Goal: Task Accomplishment & Management: Manage account settings

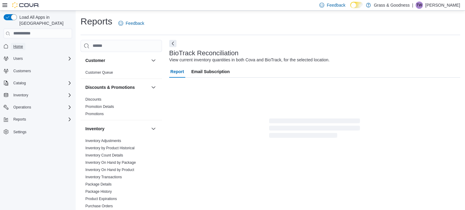
click at [17, 43] on span "Home" at bounding box center [18, 46] width 10 height 7
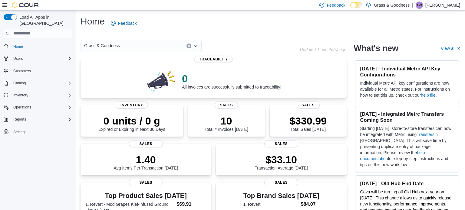
click at [229, 20] on div "Home Feedback" at bounding box center [269, 23] width 379 height 16
drag, startPoint x: 212, startPoint y: 29, endPoint x: 209, endPoint y: 32, distance: 4.3
click at [212, 29] on div "Home Feedback" at bounding box center [269, 23] width 379 height 16
click at [222, 18] on div "Home Feedback" at bounding box center [269, 23] width 379 height 16
click at [180, 18] on div "Home Feedback" at bounding box center [269, 23] width 379 height 16
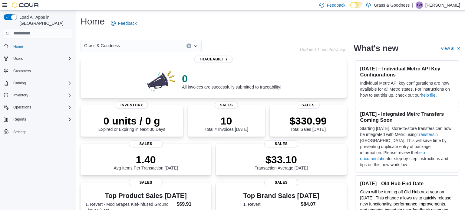
drag, startPoint x: 192, startPoint y: 21, endPoint x: 188, endPoint y: 23, distance: 4.2
click at [192, 22] on div "Home Feedback" at bounding box center [269, 23] width 379 height 16
click at [198, 25] on div "Home Feedback" at bounding box center [269, 23] width 379 height 16
click at [25, 92] on span "Inventory" at bounding box center [20, 95] width 15 height 7
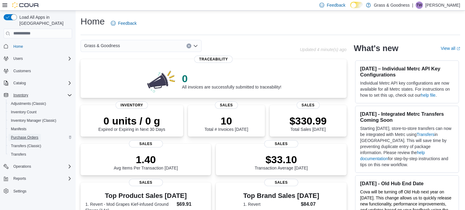
click at [31, 135] on span "Purchase Orders" at bounding box center [25, 137] width 28 height 5
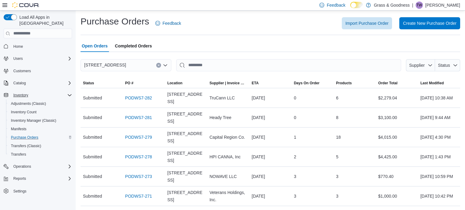
click at [282, 25] on div "Import Purchase Order Create New Purchase Order" at bounding box center [324, 23] width 272 height 12
click at [222, 16] on div "Purchase Orders Feedback Import Purchase Order Create New Purchase Order" at bounding box center [269, 23] width 379 height 16
click at [429, 26] on span "Create New Purchase Order" at bounding box center [430, 23] width 54 height 6
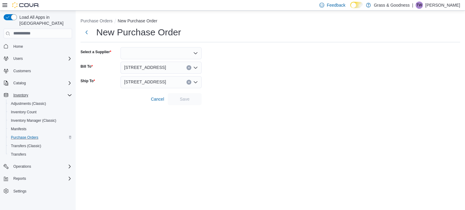
click at [144, 51] on div at bounding box center [160, 53] width 81 height 12
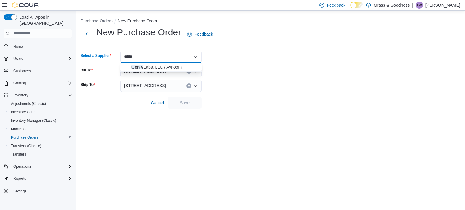
type input "*****"
click at [172, 67] on span "Gen V Labs, LLC / Ayrloom" at bounding box center [164, 67] width 67 height 6
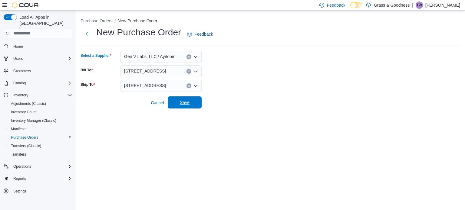
click at [191, 100] on span "Save" at bounding box center [184, 102] width 27 height 12
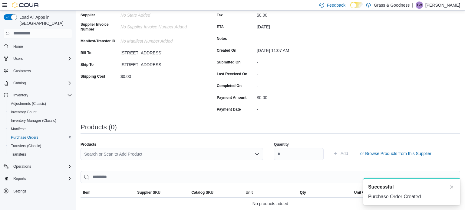
scroll to position [71, 0]
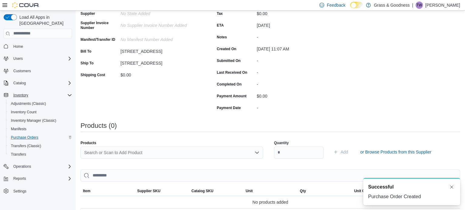
click at [137, 152] on div "Search or Scan to Add Product" at bounding box center [171, 153] width 182 height 12
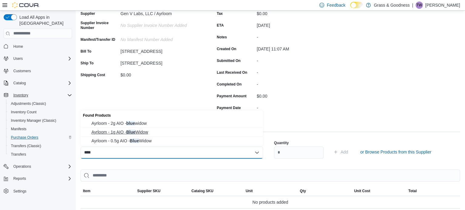
type input "****"
click at [151, 134] on span "Ayrloom - 1g AIO - Blue Widow" at bounding box center [175, 132] width 168 height 6
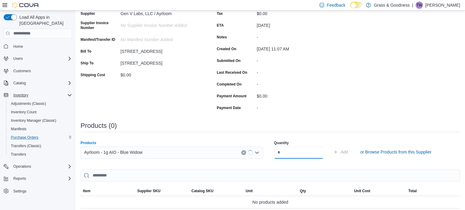
click at [293, 151] on input "number" at bounding box center [299, 153] width 50 height 12
type input "**"
click at [348, 153] on span "Add" at bounding box center [344, 152] width 8 height 6
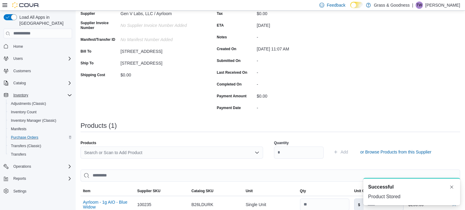
scroll to position [0, 0]
click at [152, 153] on div "Search or Scan to Add Product" at bounding box center [171, 153] width 182 height 12
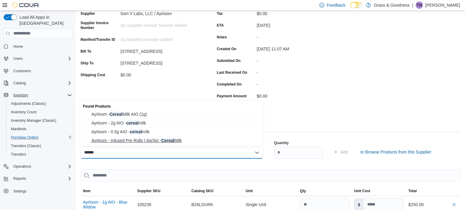
type input "******"
click at [177, 140] on span "Ayrloom - Infused Pre Rolls (.6g/3g) - Cereal Milk" at bounding box center [175, 141] width 168 height 6
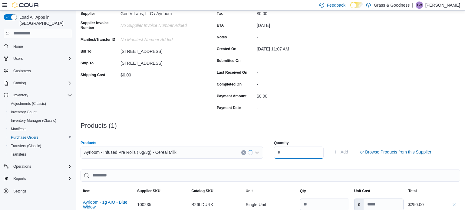
click at [312, 155] on input "number" at bounding box center [299, 153] width 50 height 12
type input "**"
click at [348, 153] on span "Add" at bounding box center [344, 152] width 8 height 6
click at [133, 151] on div "Search or Scan to Add Product" at bounding box center [171, 153] width 182 height 12
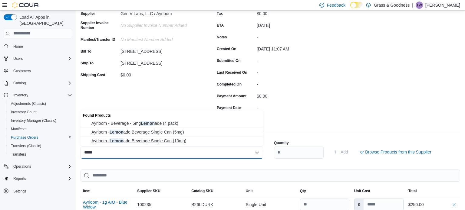
type input "*****"
click at [175, 139] on span "Ayrloom - Lemon ade Beverage Single Can (10mg)" at bounding box center [175, 141] width 168 height 6
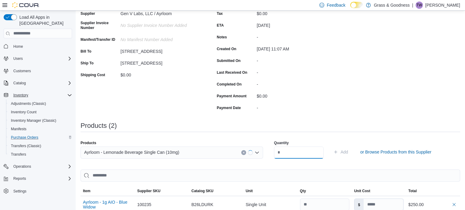
click at [304, 147] on input "number" at bounding box center [299, 153] width 50 height 12
type input "**"
click at [348, 151] on span "Add" at bounding box center [344, 152] width 8 height 6
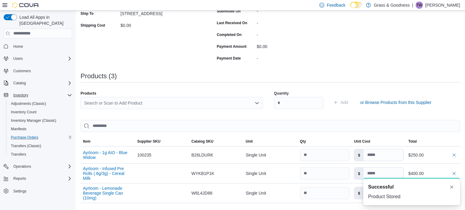
scroll to position [186, 0]
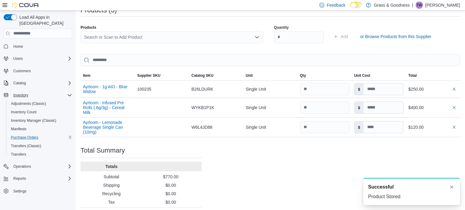
click at [134, 35] on div "Search or Scan to Add Product" at bounding box center [171, 37] width 182 height 12
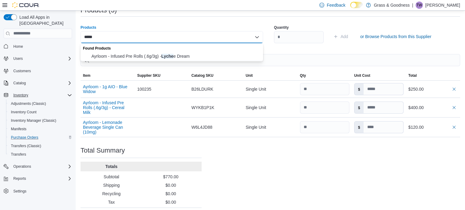
type input "*****"
click at [171, 56] on span "Ayrloom - Infused Pre Rolls (.6g/3g) - Lyche e Dream" at bounding box center [175, 56] width 168 height 6
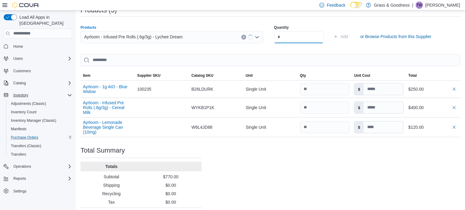
click at [290, 36] on input "number" at bounding box center [299, 37] width 50 height 12
type input "**"
click at [348, 37] on span "Add" at bounding box center [344, 37] width 8 height 6
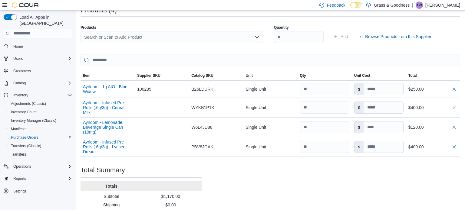
click at [161, 35] on div "Search or Scan to Add Product" at bounding box center [171, 37] width 182 height 12
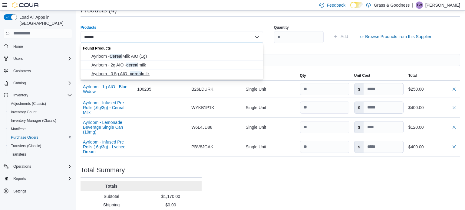
type input "******"
click at [136, 74] on span "Ayrloom - 0.5g AIO - cereal milk" at bounding box center [175, 74] width 168 height 6
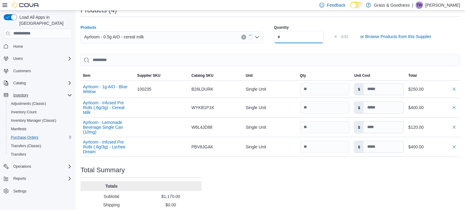
click at [291, 34] on input "number" at bounding box center [299, 37] width 50 height 12
type input "**"
click at [350, 38] on button "Add" at bounding box center [341, 37] width 20 height 12
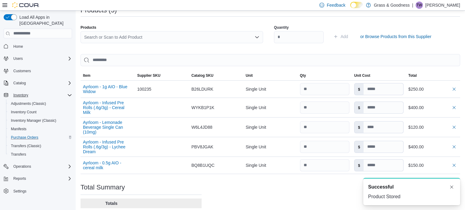
scroll to position [0, 0]
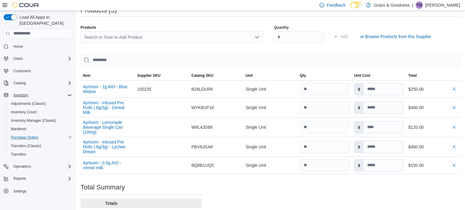
click at [206, 37] on div "Search or Scan to Add Product" at bounding box center [171, 37] width 182 height 12
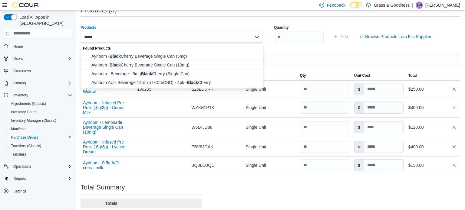
type input "*****"
click at [193, 65] on span "Ayrloom - Black Cherry Beverage Single Can (10mg)" at bounding box center [175, 65] width 168 height 6
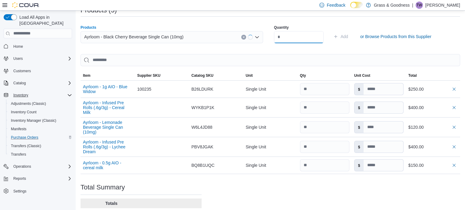
click at [288, 37] on input "number" at bounding box center [299, 37] width 50 height 12
type input "**"
click at [350, 36] on button "Add" at bounding box center [341, 37] width 20 height 12
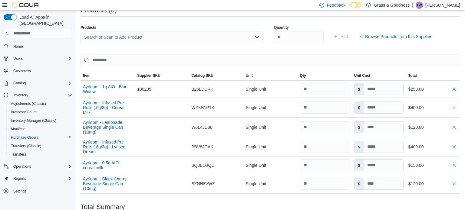
click at [171, 41] on div "Search or Scan to Add Product" at bounding box center [171, 37] width 182 height 12
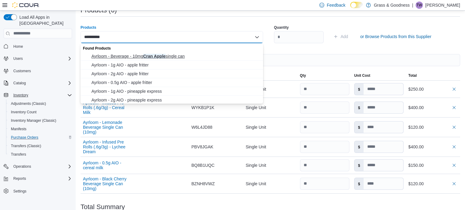
type input "**********"
click at [154, 57] on span "Ayrloom - Beverage - 10mg Cran Apple single can" at bounding box center [175, 56] width 168 height 6
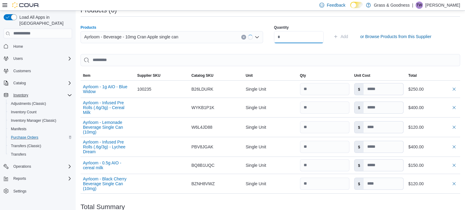
click at [295, 34] on input "number" at bounding box center [299, 37] width 50 height 12
type input "**"
click at [348, 35] on span "Add" at bounding box center [344, 37] width 8 height 6
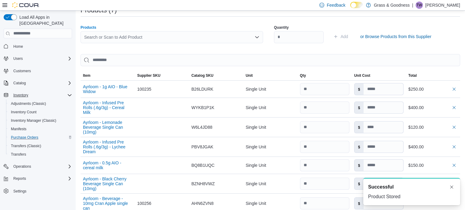
click at [144, 38] on div "Search or Scan to Add Product" at bounding box center [171, 37] width 182 height 12
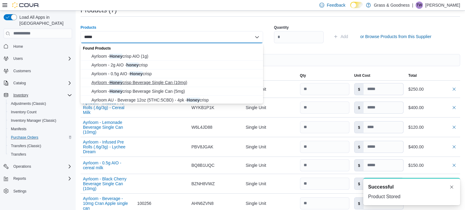
type input "*****"
click at [158, 83] on span "Ayrloom - Honey crisp Beverage Single Can (10mg)" at bounding box center [175, 83] width 168 height 6
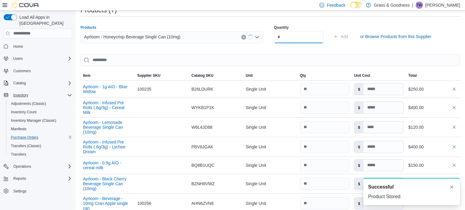
click at [289, 38] on input "number" at bounding box center [299, 37] width 50 height 12
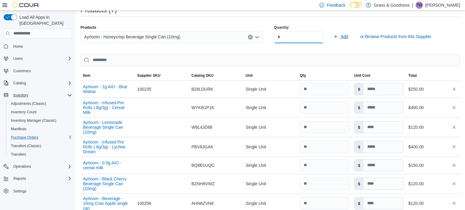
type input "**"
click at [348, 38] on span "Add" at bounding box center [344, 37] width 8 height 6
click at [151, 37] on div "Search or Scan to Add Product" at bounding box center [171, 37] width 182 height 12
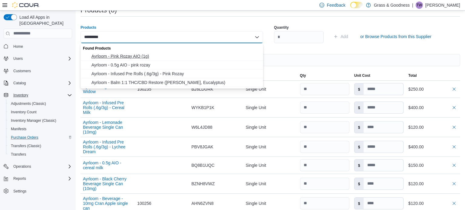
type input "*********"
click at [141, 55] on span "Ayrloom - Pink Rozay AIO (1g)" at bounding box center [175, 56] width 168 height 6
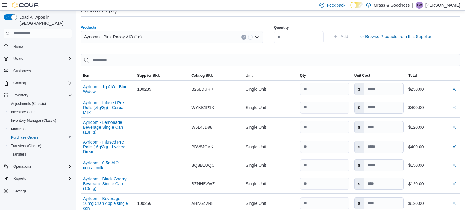
click at [289, 34] on input "number" at bounding box center [299, 37] width 50 height 12
type input "**"
click at [350, 36] on button "Add" at bounding box center [341, 37] width 20 height 12
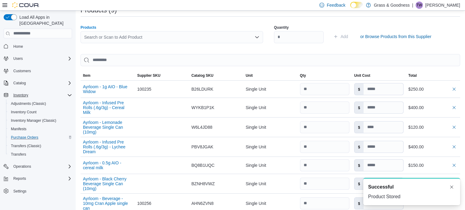
click at [149, 40] on div "Search or Scan to Add Product" at bounding box center [171, 37] width 182 height 12
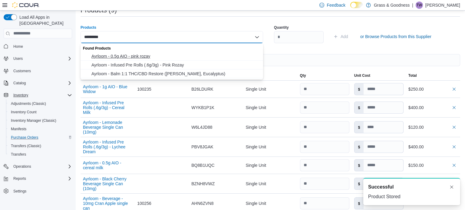
type input "*********"
drag, startPoint x: 147, startPoint y: 54, endPoint x: 171, endPoint y: 53, distance: 23.6
click at [147, 54] on span "Ayrloom - 0.5g AIO - pink rozay" at bounding box center [175, 56] width 168 height 6
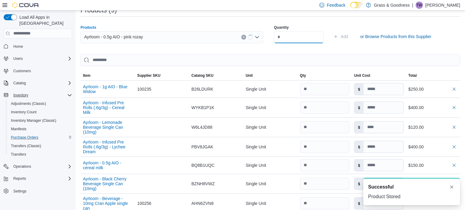
click at [313, 39] on input "number" at bounding box center [299, 37] width 50 height 12
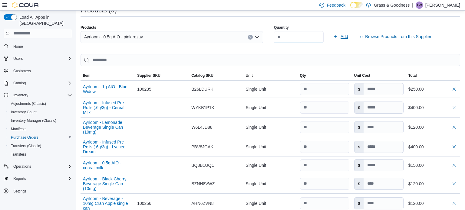
type input "**"
click at [348, 36] on span "Add" at bounding box center [344, 37] width 8 height 6
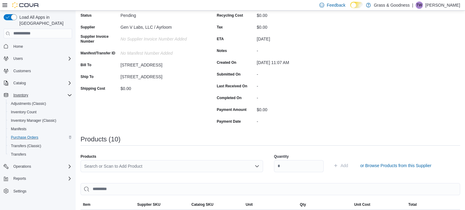
scroll to position [65, 0]
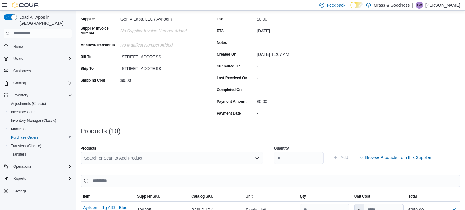
click at [142, 158] on div "Search or Scan to Add Product" at bounding box center [171, 158] width 182 height 12
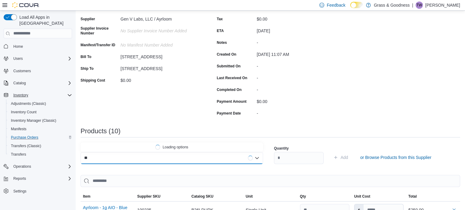
type input "*"
type input "****"
click at [159, 149] on span "Ayrloom - Infused Pre Rolls (.6g/3g) - Pink Rozay" at bounding box center [175, 147] width 168 height 6
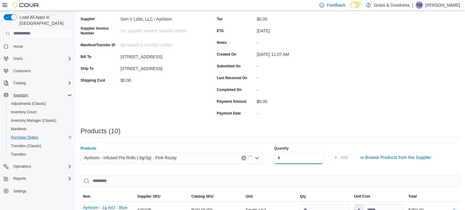
click at [298, 162] on input "number" at bounding box center [299, 158] width 50 height 12
type input "**"
click at [348, 158] on span "Add" at bounding box center [344, 158] width 8 height 6
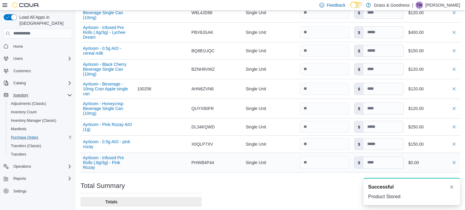
scroll to position [354, 0]
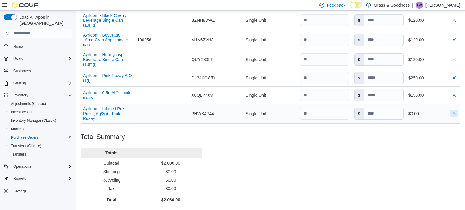
click at [456, 113] on button "button" at bounding box center [453, 113] width 7 height 7
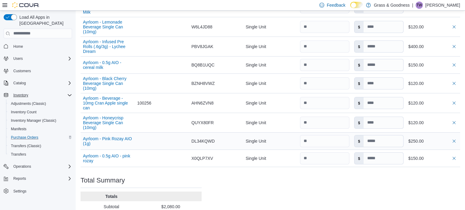
scroll to position [287, 0]
click at [321, 127] on input "number" at bounding box center [324, 123] width 49 height 12
click at [339, 195] on div "Purchase Order: PODWS7-283 Feedback Purchase Order Details Edit Status Pending …" at bounding box center [269, 6] width 379 height 485
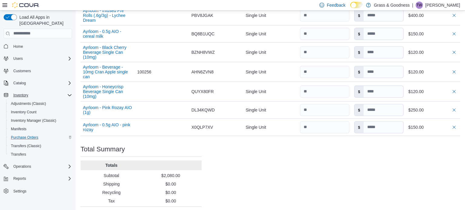
scroll to position [260, 0]
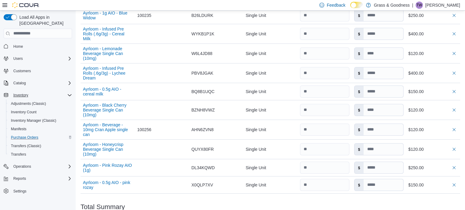
drag, startPoint x: 333, startPoint y: 185, endPoint x: 320, endPoint y: 200, distance: 19.3
click at [319, 200] on div "Purchase Order: PODWS7-283 Feedback Purchase Order Details Edit Status Pending …" at bounding box center [269, 33] width 379 height 485
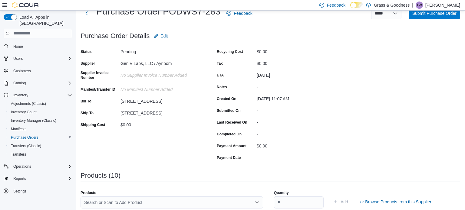
scroll to position [5, 0]
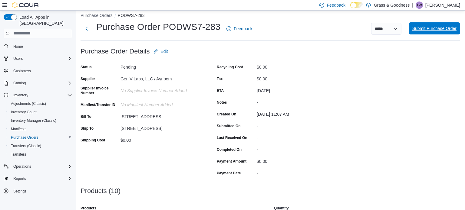
click at [432, 30] on span "Submit Purchase Order" at bounding box center [434, 28] width 44 height 6
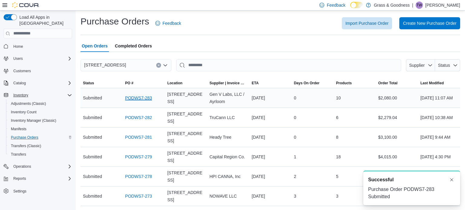
click at [132, 98] on link "PODWS7-283" at bounding box center [138, 97] width 27 height 7
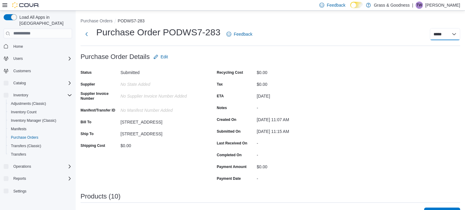
click at [445, 33] on select "**********" at bounding box center [445, 34] width 30 height 12
select select "**********"
click at [430, 28] on select "**********" at bounding box center [445, 34] width 30 height 12
select select
click at [19, 43] on span "Home" at bounding box center [18, 46] width 10 height 7
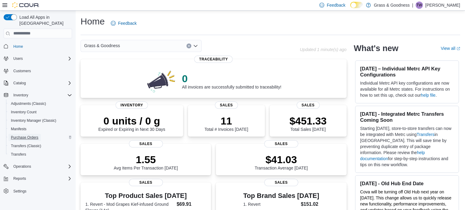
click at [24, 135] on span "Purchase Orders" at bounding box center [25, 137] width 28 height 5
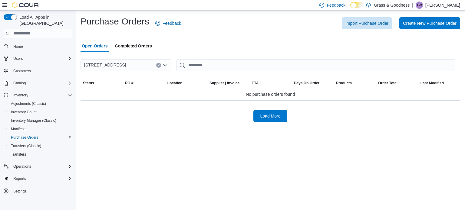
click at [277, 117] on span "Load More" at bounding box center [270, 116] width 20 height 6
click at [130, 48] on span "Completed Orders" at bounding box center [133, 46] width 37 height 12
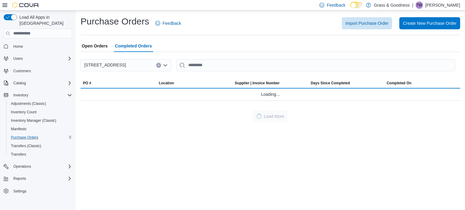
click at [100, 45] on span "Open Orders" at bounding box center [95, 46] width 26 height 12
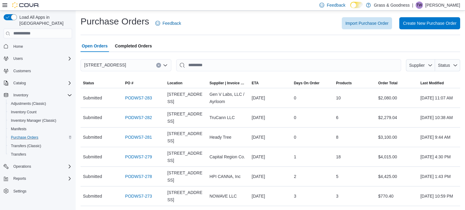
click at [240, 27] on div "Import Purchase Order Create New Purchase Order" at bounding box center [324, 23] width 272 height 12
click at [20, 44] on span "Home" at bounding box center [18, 46] width 10 height 5
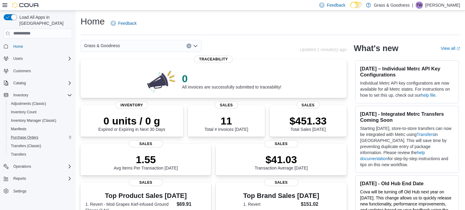
click at [189, 24] on div "Home Feedback" at bounding box center [269, 23] width 379 height 16
click at [174, 31] on div "Home Feedback" at bounding box center [269, 25] width 379 height 20
drag, startPoint x: 175, startPoint y: 23, endPoint x: 185, endPoint y: 22, distance: 10.1
click at [176, 23] on div "Home Feedback" at bounding box center [269, 23] width 379 height 16
click at [243, 27] on div "Home Feedback" at bounding box center [269, 23] width 379 height 16
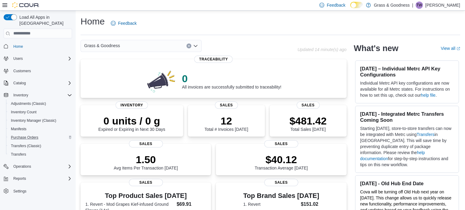
click at [223, 20] on div "Home Feedback" at bounding box center [269, 23] width 379 height 16
click at [182, 27] on div "Home Feedback" at bounding box center [269, 23] width 379 height 16
click at [264, 27] on div "Home Feedback" at bounding box center [269, 23] width 379 height 16
click at [264, 26] on div "Home Feedback" at bounding box center [269, 23] width 379 height 16
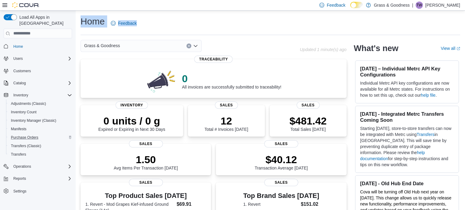
click at [264, 25] on div "Home Feedback" at bounding box center [269, 23] width 379 height 16
click at [208, 22] on div "Home Feedback" at bounding box center [269, 23] width 379 height 16
click at [211, 21] on div "Home Feedback" at bounding box center [269, 23] width 379 height 16
click at [213, 21] on div "Home Feedback" at bounding box center [269, 23] width 379 height 16
click at [215, 20] on div "Home Feedback" at bounding box center [269, 23] width 379 height 16
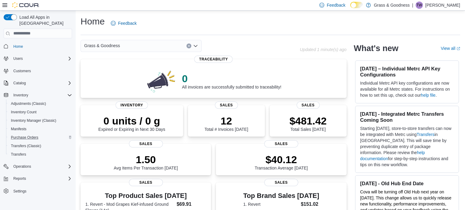
click at [243, 23] on div "Home Feedback" at bounding box center [269, 23] width 379 height 16
click at [242, 22] on div "Home Feedback" at bounding box center [269, 23] width 379 height 16
click at [234, 26] on div "Home Feedback" at bounding box center [269, 23] width 379 height 16
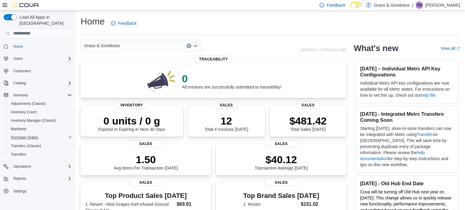
click at [187, 20] on div "Home Feedback" at bounding box center [269, 23] width 379 height 16
drag, startPoint x: 265, startPoint y: 26, endPoint x: 266, endPoint y: 23, distance: 3.1
click at [265, 25] on div "Home Feedback" at bounding box center [269, 23] width 379 height 16
click at [257, 28] on div "Home Feedback" at bounding box center [269, 23] width 379 height 16
click at [258, 25] on div "Home Feedback" at bounding box center [269, 23] width 379 height 16
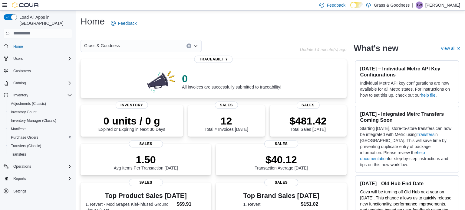
click at [164, 18] on div "Home Feedback" at bounding box center [269, 23] width 379 height 16
click at [19, 189] on span "Settings" at bounding box center [19, 191] width 13 height 5
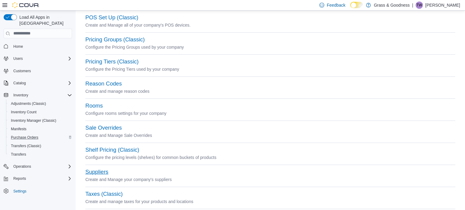
scroll to position [248, 0]
click at [98, 172] on button "Suppliers" at bounding box center [96, 172] width 23 height 6
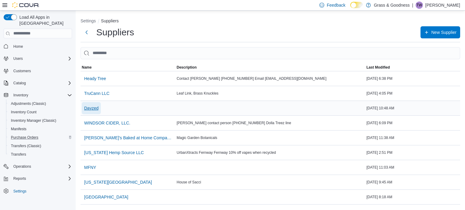
click at [94, 109] on span "Dayzed" at bounding box center [91, 108] width 14 height 6
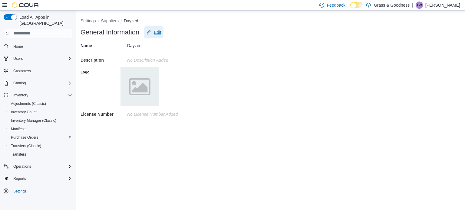
click at [161, 32] on button "Edit" at bounding box center [153, 32] width 19 height 12
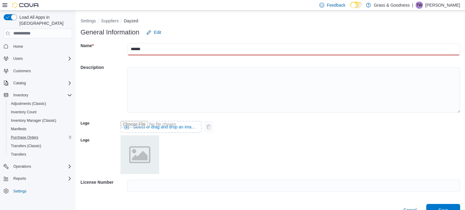
drag, startPoint x: 137, startPoint y: 47, endPoint x: 125, endPoint y: 45, distance: 11.8
click at [125, 45] on div "Name * ******" at bounding box center [269, 49] width 379 height 22
type input "**********"
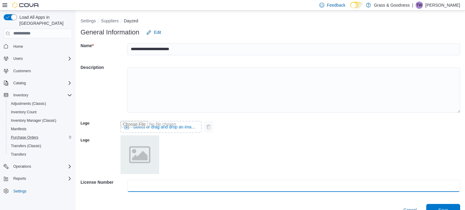
click at [155, 184] on input "text" at bounding box center [293, 186] width 333 height 12
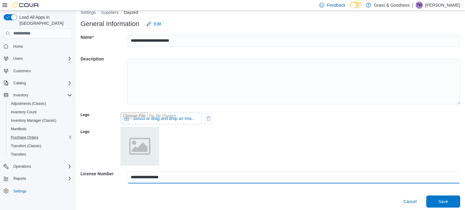
scroll to position [9, 0]
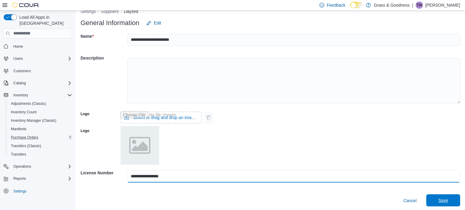
type input "**********"
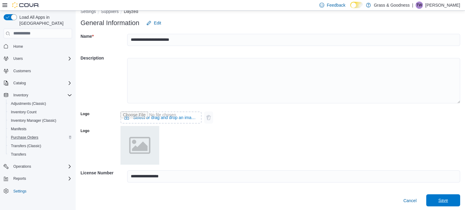
click at [445, 201] on span "Save" at bounding box center [443, 201] width 10 height 6
